Goal: Transaction & Acquisition: Obtain resource

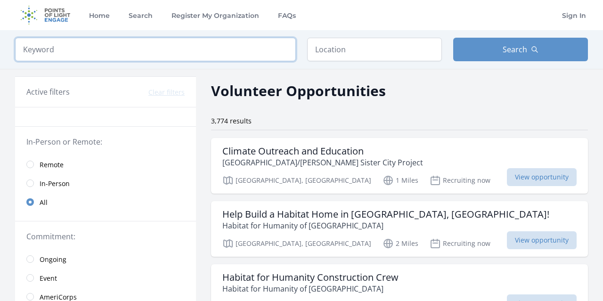
click at [101, 51] on input "search" at bounding box center [155, 50] width 281 height 24
type input "I"
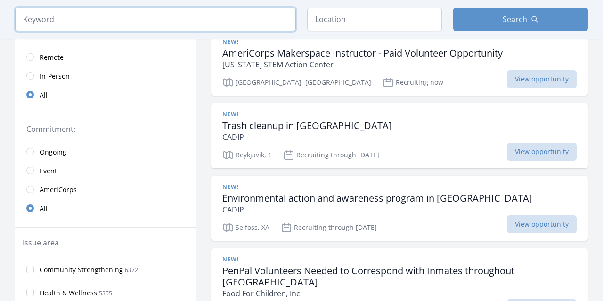
scroll to position [109, 0]
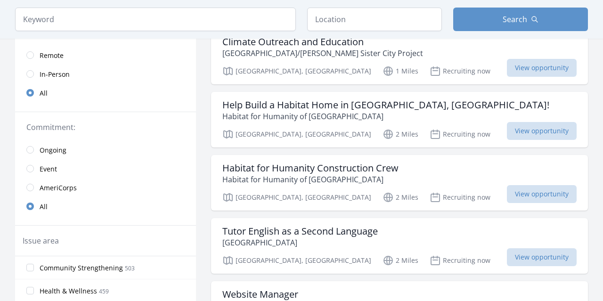
click at [32, 188] on input "radio" at bounding box center [30, 188] width 8 height 8
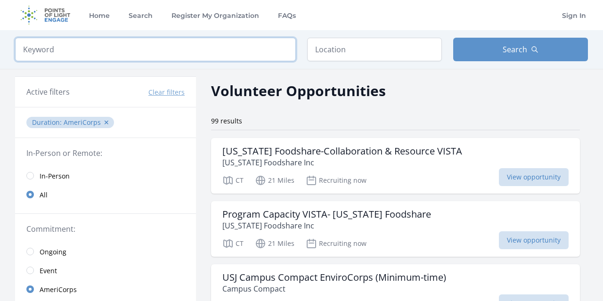
click at [200, 53] on input "search" at bounding box center [155, 50] width 281 height 24
click button "submit" at bounding box center [0, 0] width 0 height 0
click at [22, 49] on input "VISTA" at bounding box center [155, 50] width 281 height 24
type input "[GEOGRAPHIC_DATA]"
click button "submit" at bounding box center [0, 0] width 0 height 0
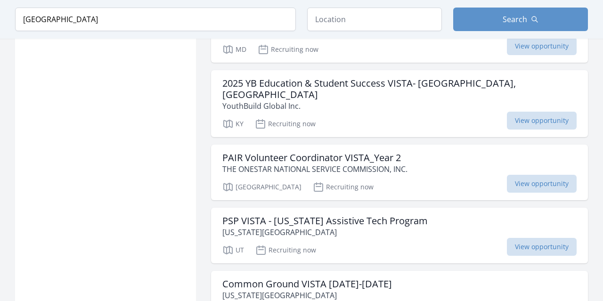
scroll to position [1206, 0]
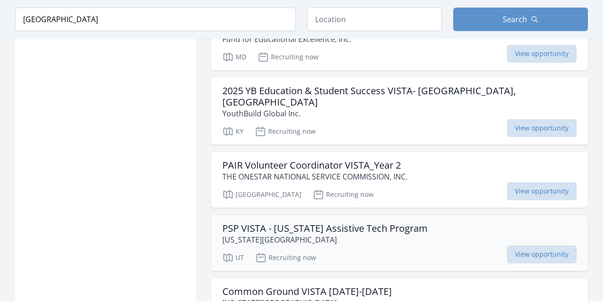
click at [277, 234] on p "Utah State University" at bounding box center [324, 239] width 205 height 11
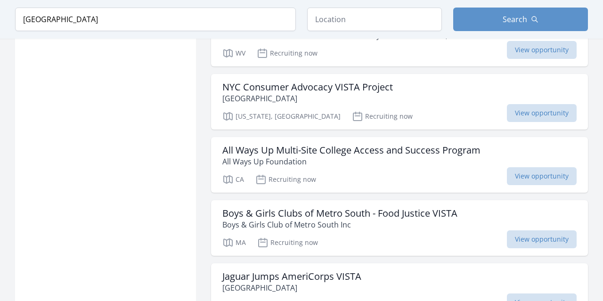
scroll to position [2332, 0]
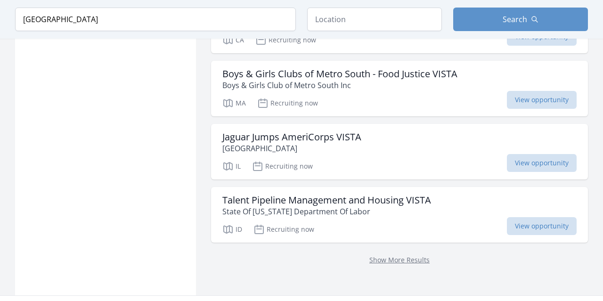
scroll to position [2430, 0]
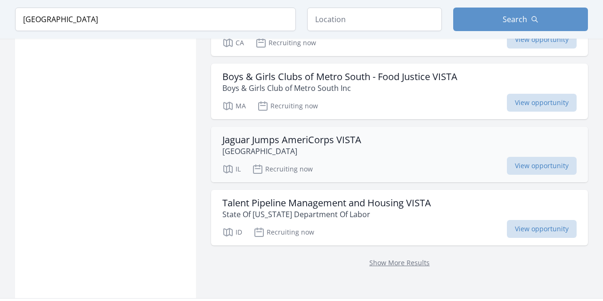
click at [259, 134] on h3 "Jaguar Jumps AmeriCorps VISTA" at bounding box center [291, 139] width 139 height 11
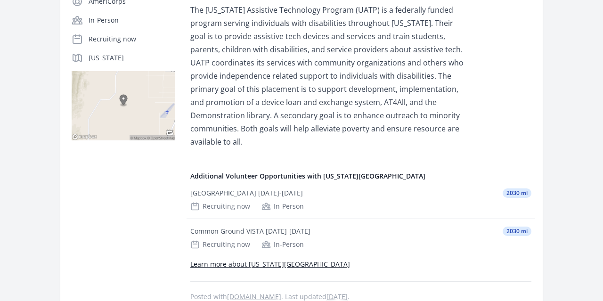
scroll to position [220, 0]
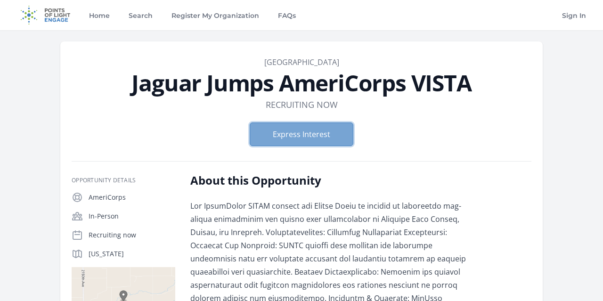
click at [284, 128] on button "Express Interest" at bounding box center [302, 134] width 104 height 24
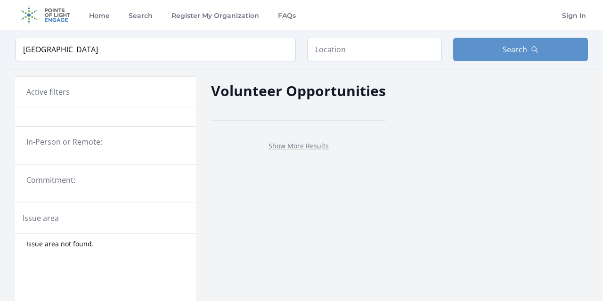
scroll to position [382, 0]
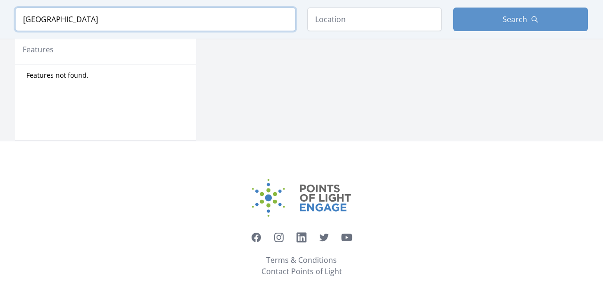
click at [104, 16] on input "[GEOGRAPHIC_DATA]" at bounding box center [155, 20] width 281 height 24
type input "university"
click button "submit" at bounding box center [0, 0] width 0 height 0
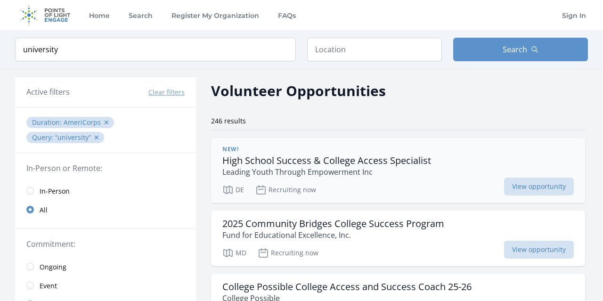
click at [365, 159] on h3 "High School Success & College Access Specialist" at bounding box center [326, 160] width 209 height 11
click at [353, 161] on h3 "High School Success & College Access Specialist" at bounding box center [326, 160] width 209 height 11
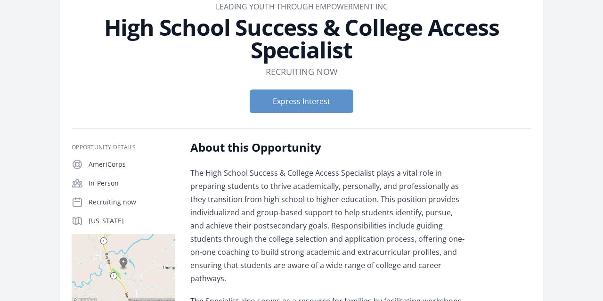
scroll to position [73, 0]
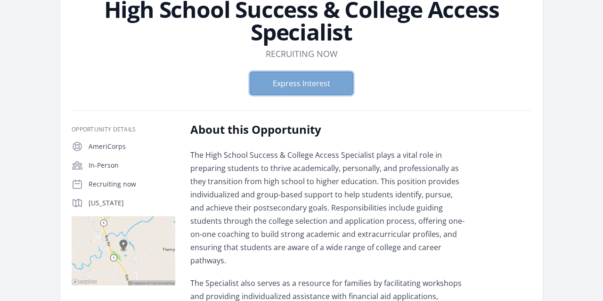
click at [329, 85] on button "Express Interest" at bounding box center [302, 84] width 104 height 24
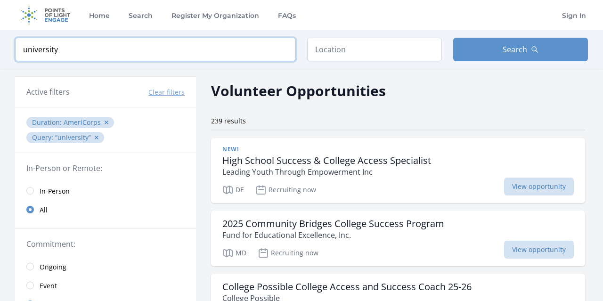
drag, startPoint x: 82, startPoint y: 49, endPoint x: 0, endPoint y: 43, distance: 82.6
click at [15, 43] on input "university" at bounding box center [155, 50] width 281 height 24
type input "VISTA"
click button "submit" at bounding box center [0, 0] width 0 height 0
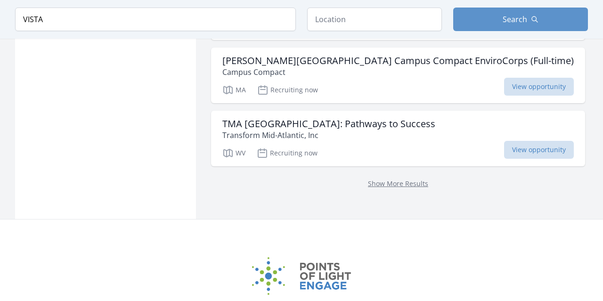
scroll to position [1256, 0]
